Goal: Task Accomplishment & Management: Complete application form

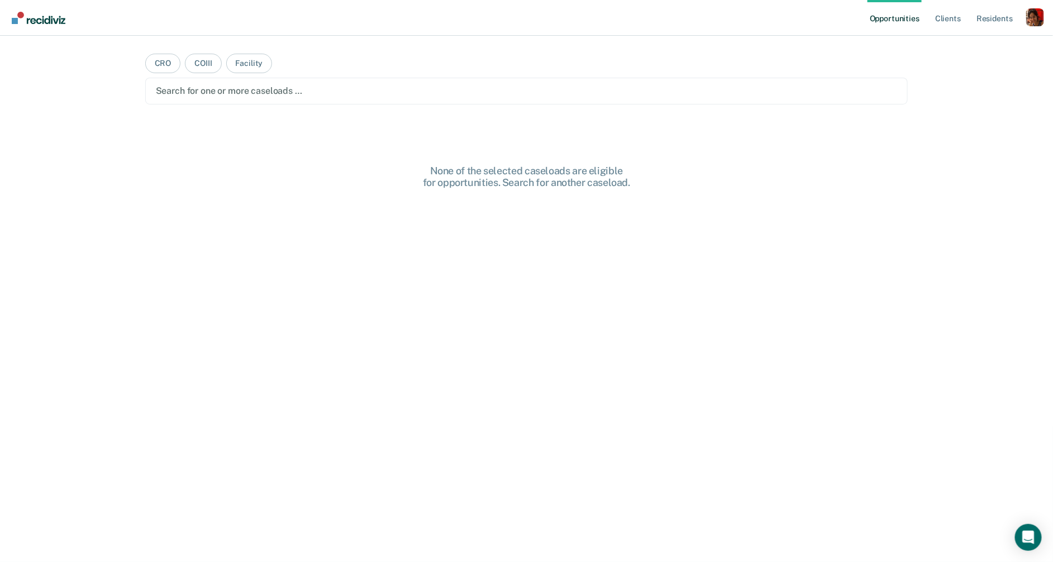
click at [1025, 17] on ul "Opportunities Client s Resident s" at bounding box center [947, 18] width 159 height 36
click at [1033, 15] on div "Profile dropdown button" at bounding box center [1035, 17] width 18 height 18
click at [958, 49] on link "Profile" at bounding box center [990, 45] width 90 height 9
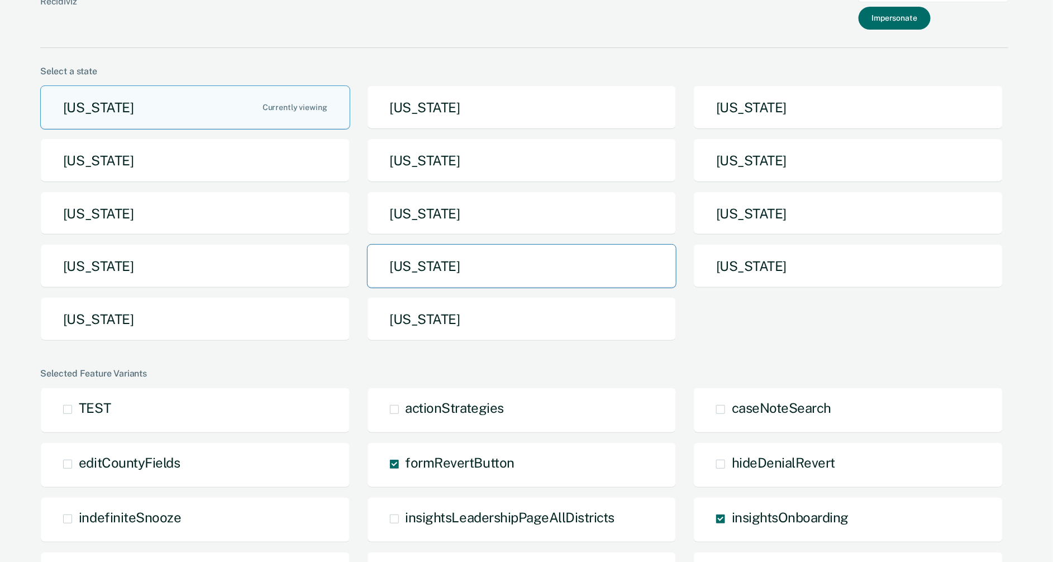
scroll to position [40, 0]
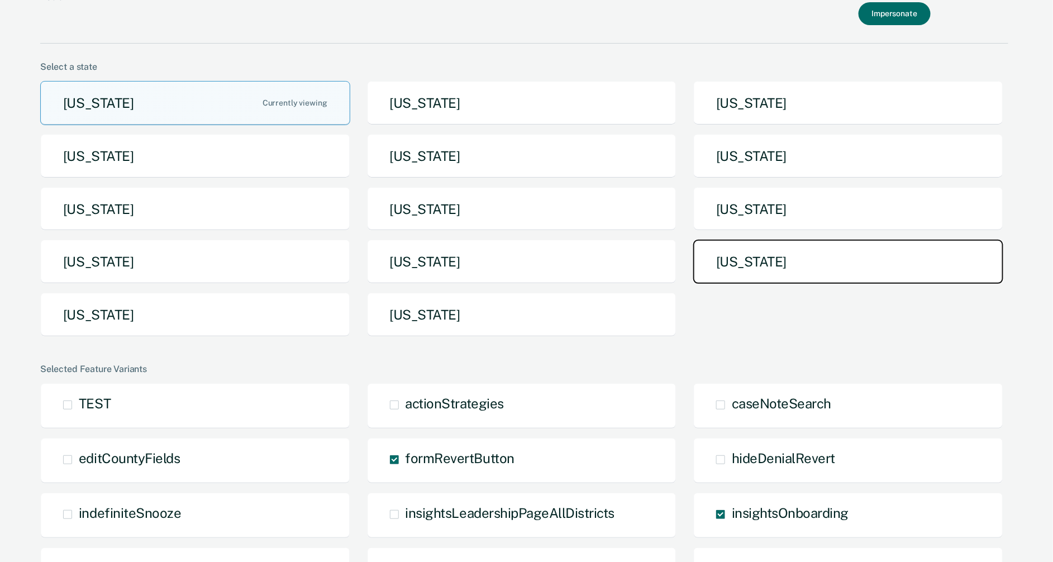
click at [743, 266] on button "[US_STATE]" at bounding box center [848, 262] width 310 height 44
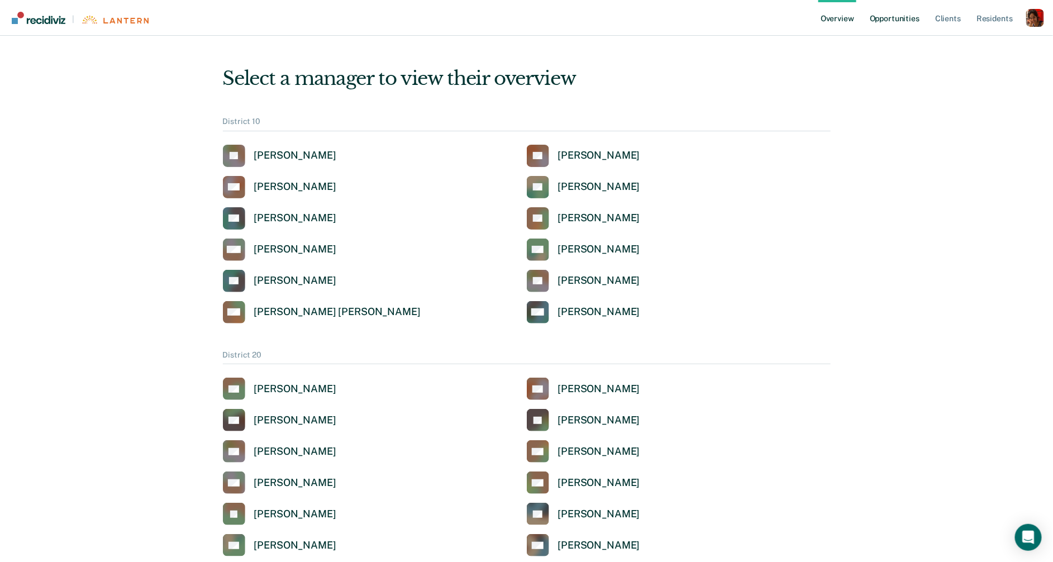
click at [878, 18] on link "Opportunities" at bounding box center [895, 18] width 54 height 36
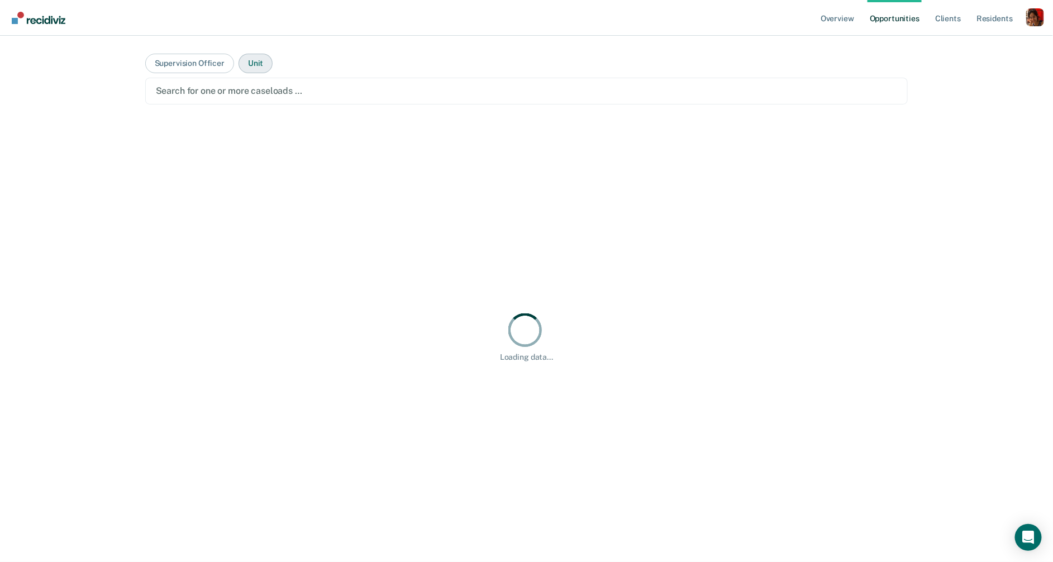
click at [253, 56] on button "Unit" at bounding box center [256, 64] width 34 height 20
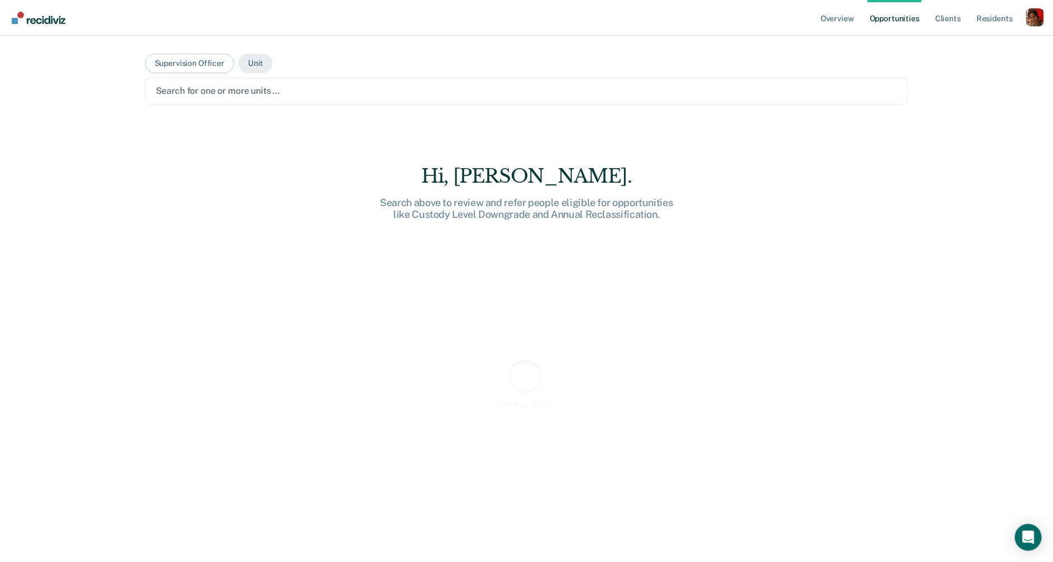
click at [247, 91] on div at bounding box center [527, 90] width 742 height 13
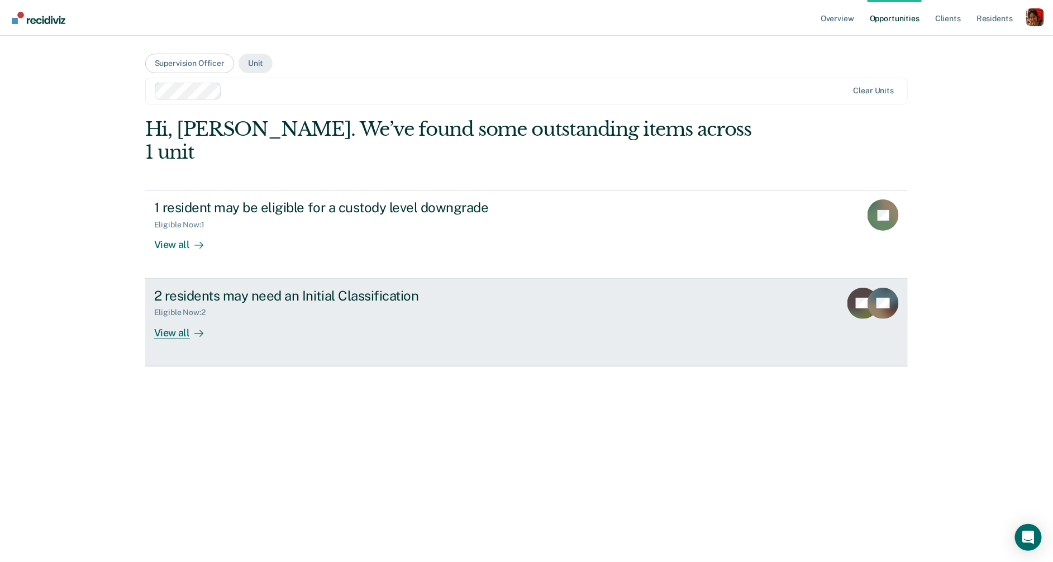
click at [166, 317] on div "View all" at bounding box center [185, 328] width 63 height 22
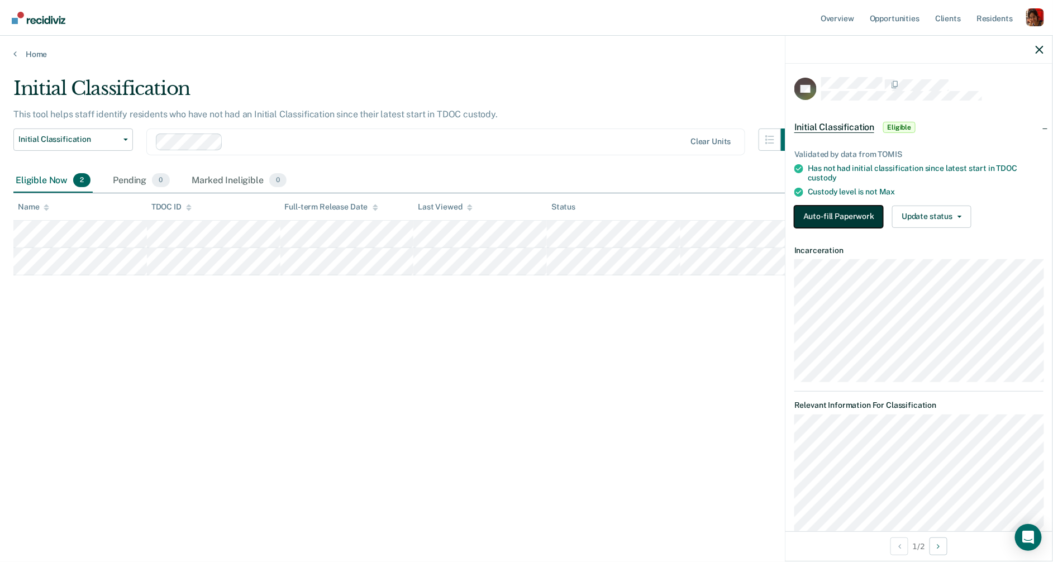
click at [843, 222] on button "Auto-fill Paperwork" at bounding box center [838, 217] width 89 height 22
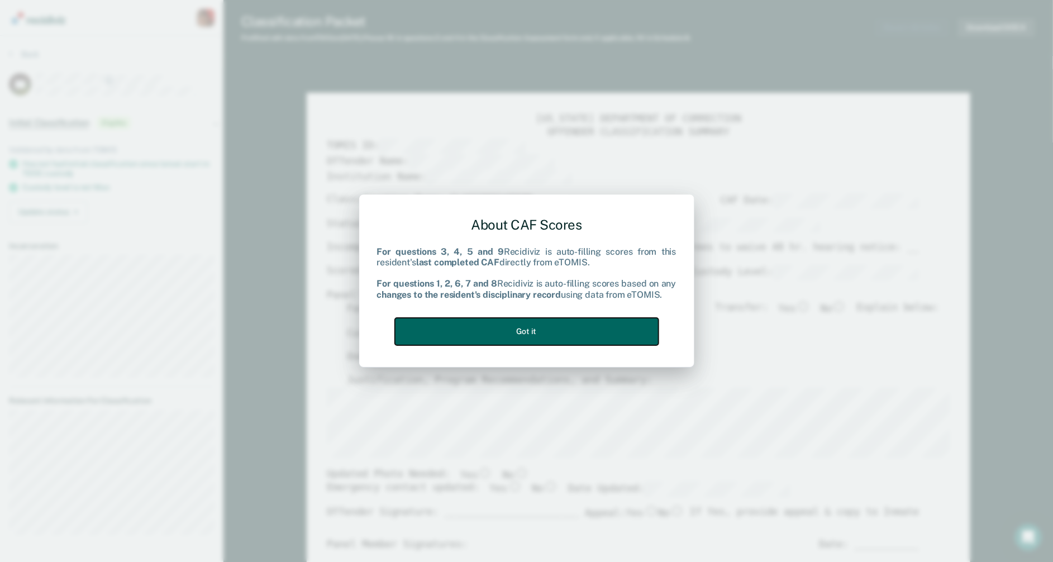
click at [551, 326] on button "Got it" at bounding box center [527, 331] width 264 height 27
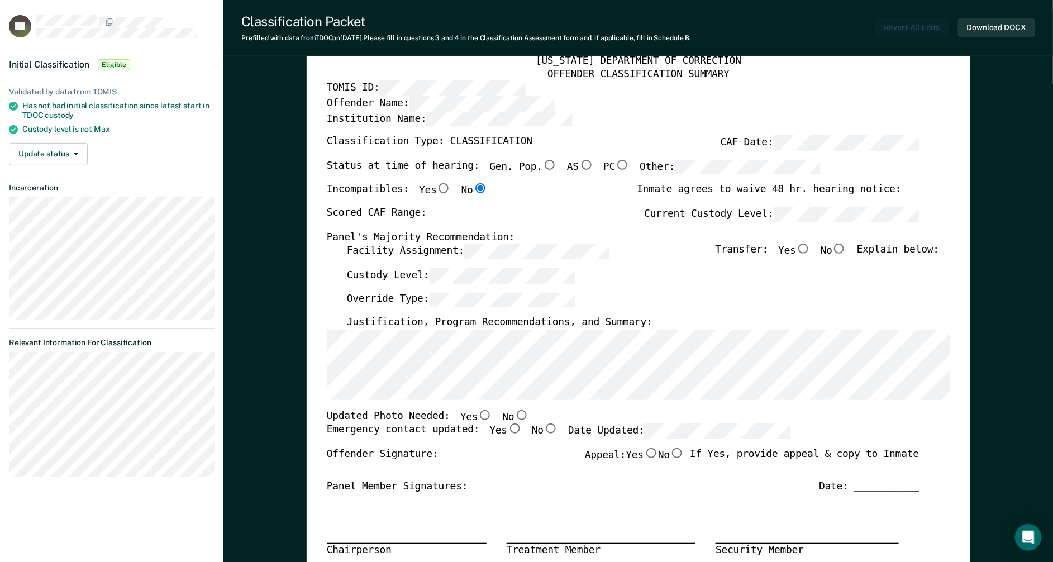
scroll to position [85, 0]
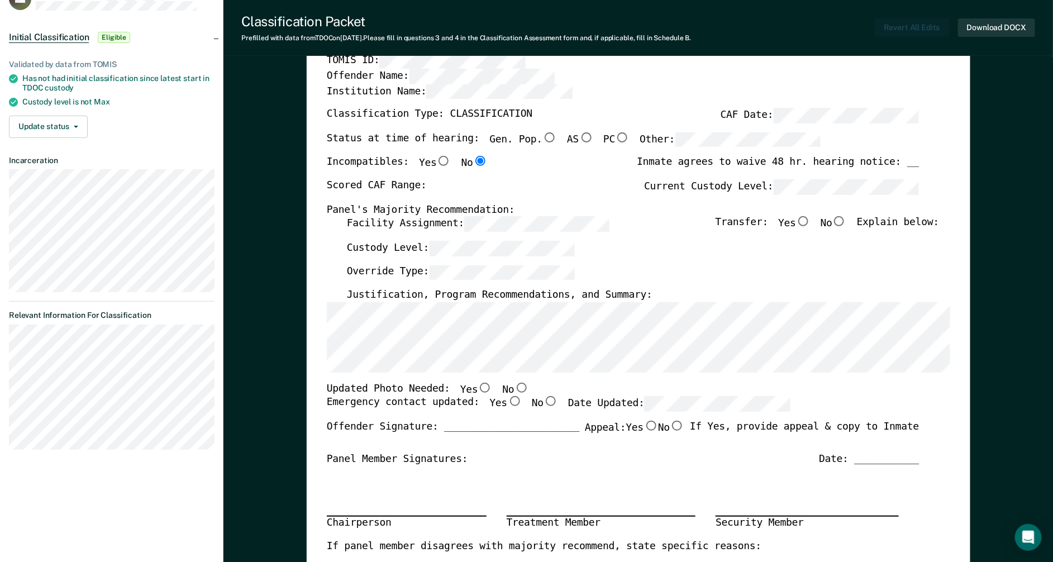
click at [487, 301] on label "Justification, Program Recommendations, and Summary:" at bounding box center [500, 295] width 306 height 13
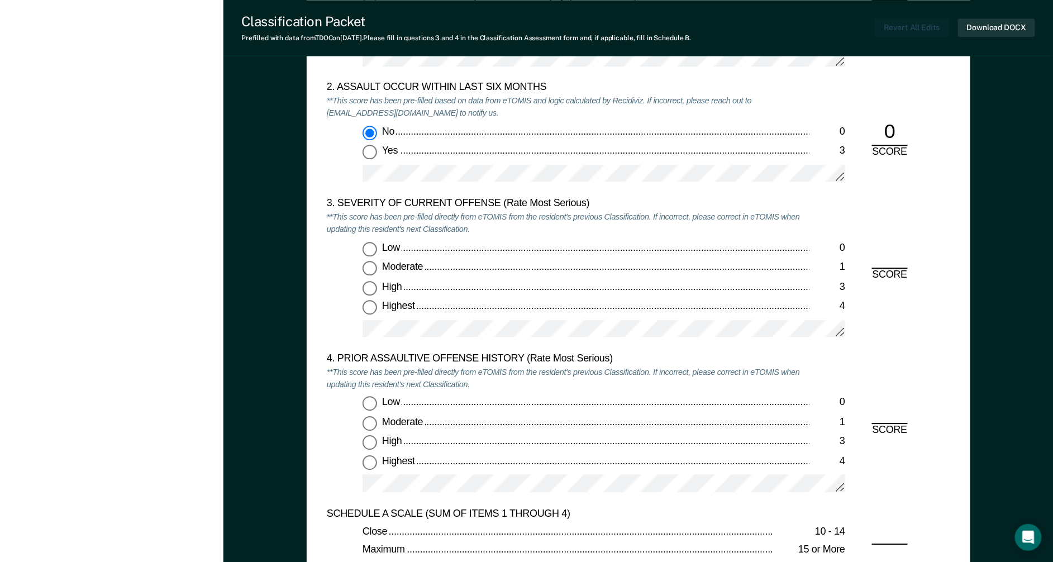
scroll to position [1240, 0]
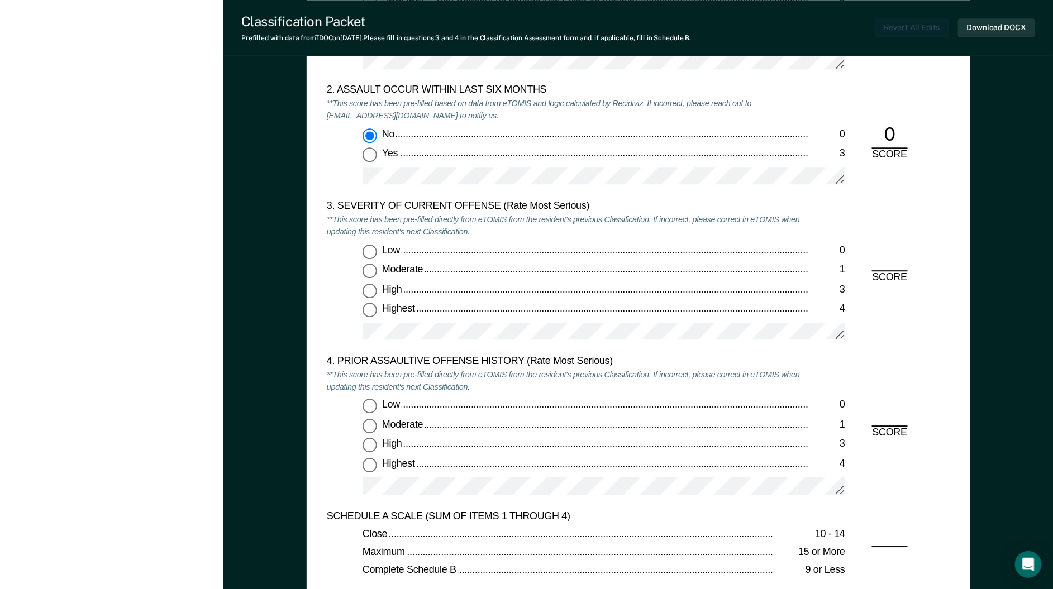
type textarea "x"
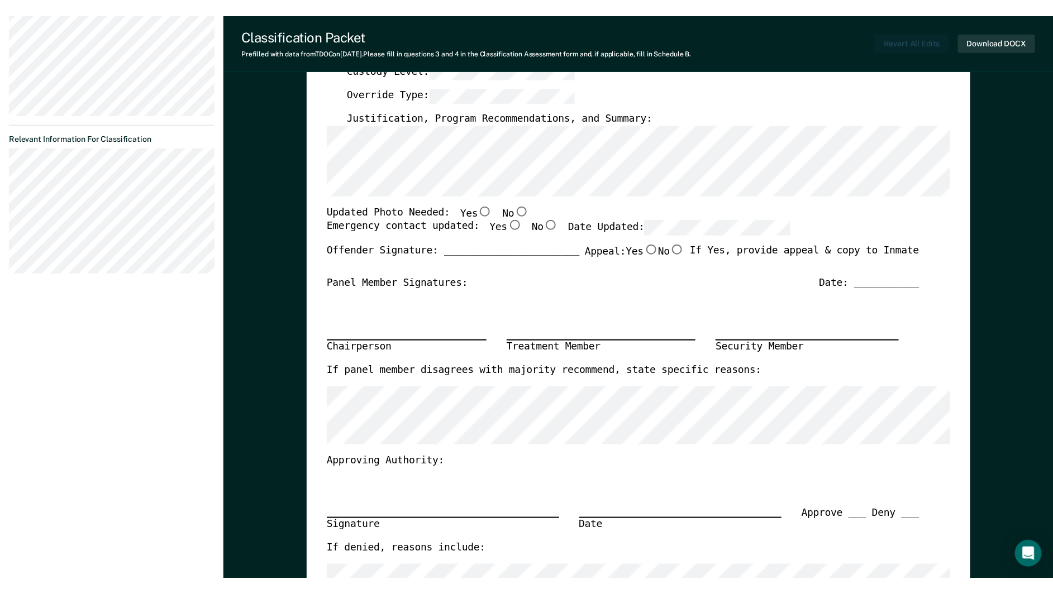
scroll to position [0, 0]
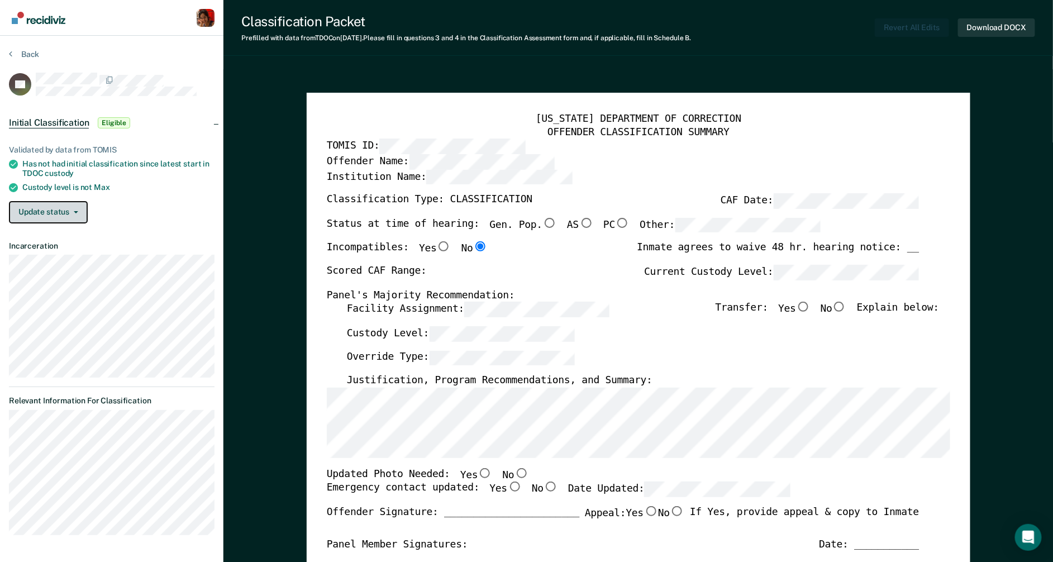
click at [54, 213] on button "Update status" at bounding box center [48, 212] width 79 height 22
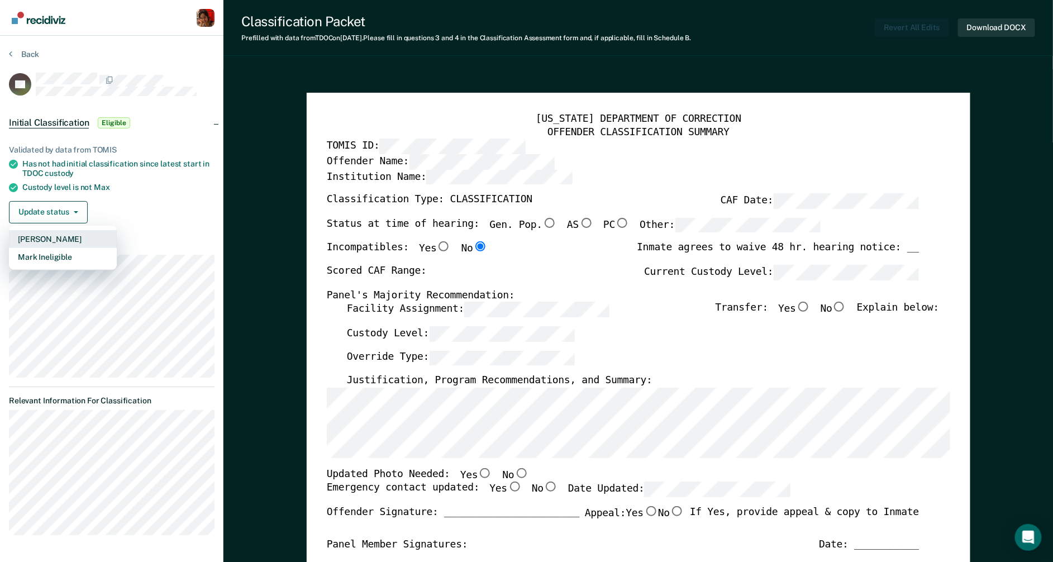
click at [62, 238] on button "[PERSON_NAME]" at bounding box center [63, 239] width 108 height 18
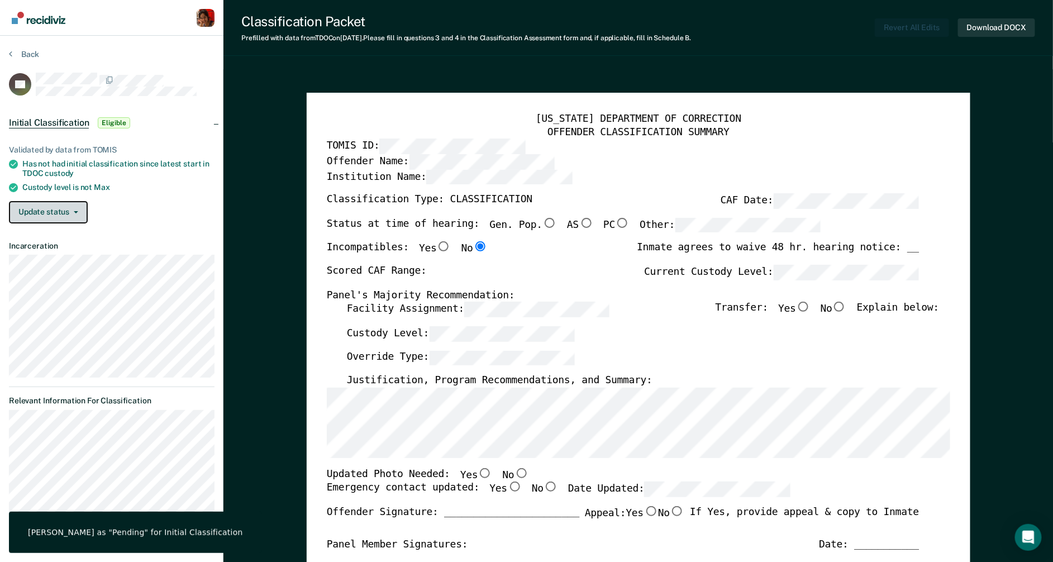
click at [67, 217] on button "Update status" at bounding box center [48, 212] width 79 height 22
click at [151, 155] on ul "Validated by data from TOMIS Has not had initial classification since latest st…" at bounding box center [112, 168] width 206 height 46
click at [12, 52] on button "Back" at bounding box center [24, 54] width 30 height 10
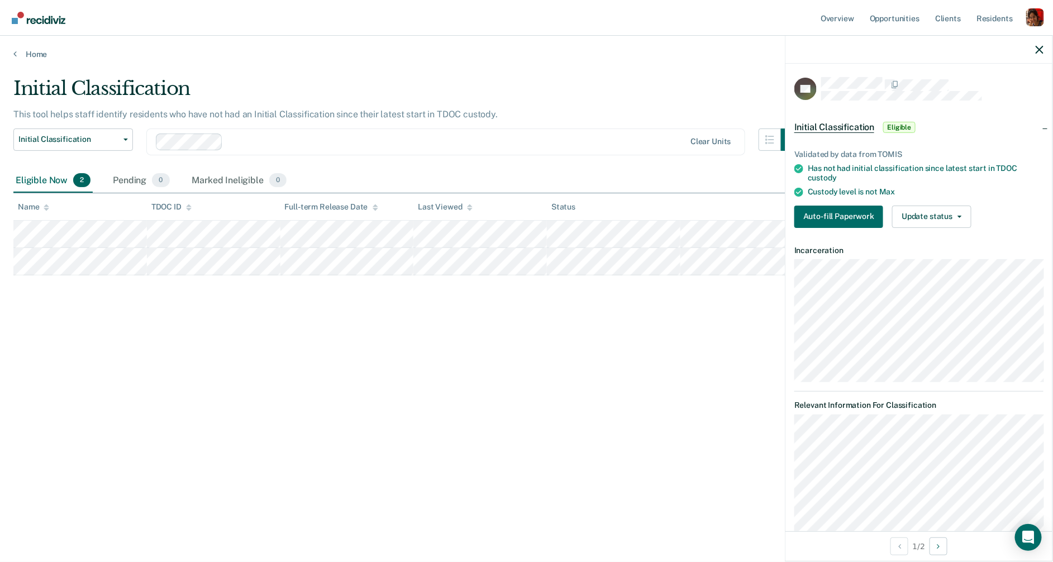
click at [932, 228] on div "Validated by data from TOMIS Has not had initial classification since latest st…" at bounding box center [918, 184] width 267 height 104
click at [933, 221] on button "Update status" at bounding box center [931, 217] width 79 height 22
click at [735, 342] on div "Initial Classification This tool helps staff identify residents who have not ha…" at bounding box center [526, 277] width 1026 height 401
click at [935, 218] on button "Update status" at bounding box center [931, 217] width 79 height 22
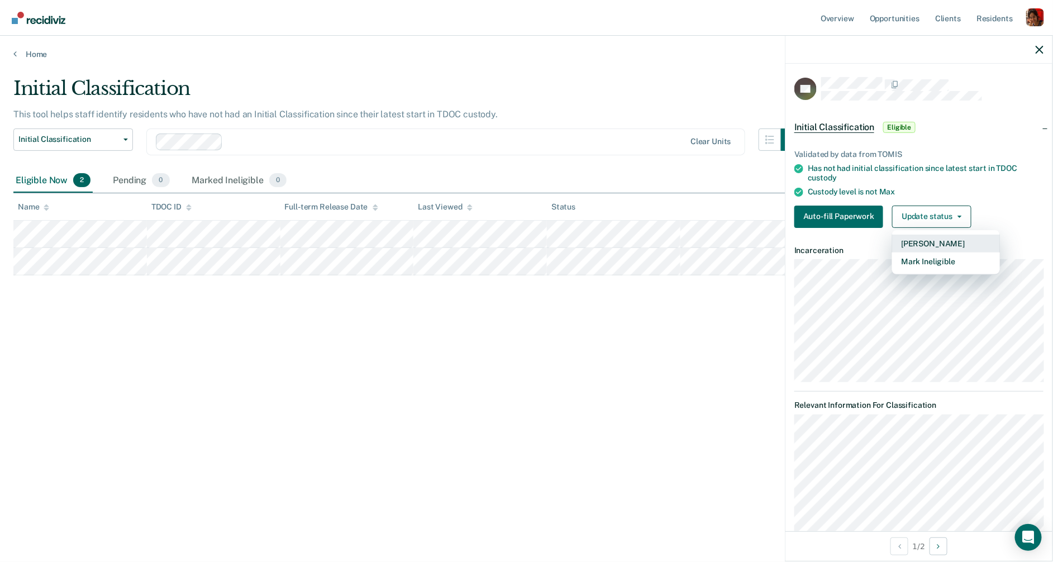
click at [935, 240] on button "[PERSON_NAME]" at bounding box center [946, 244] width 108 height 18
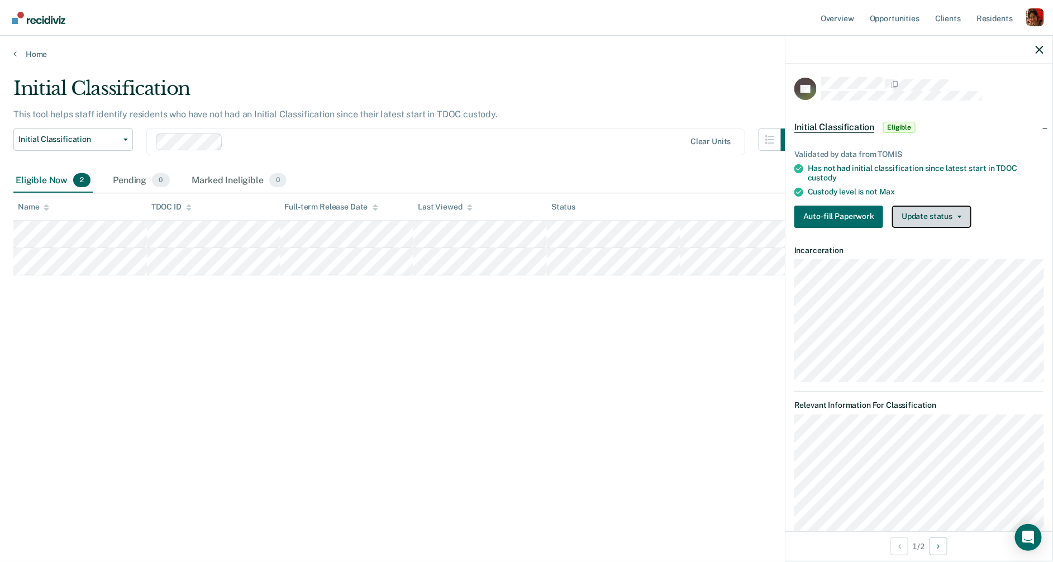
click at [932, 221] on button "Update status" at bounding box center [931, 217] width 79 height 22
